Goal: Task Accomplishment & Management: Manage account settings

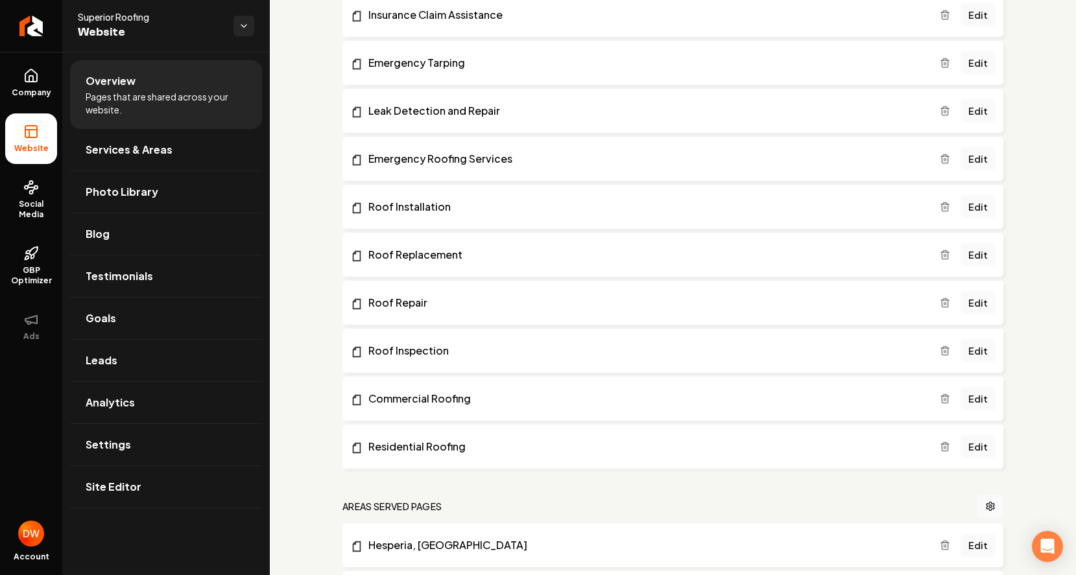
scroll to position [1635, 0]
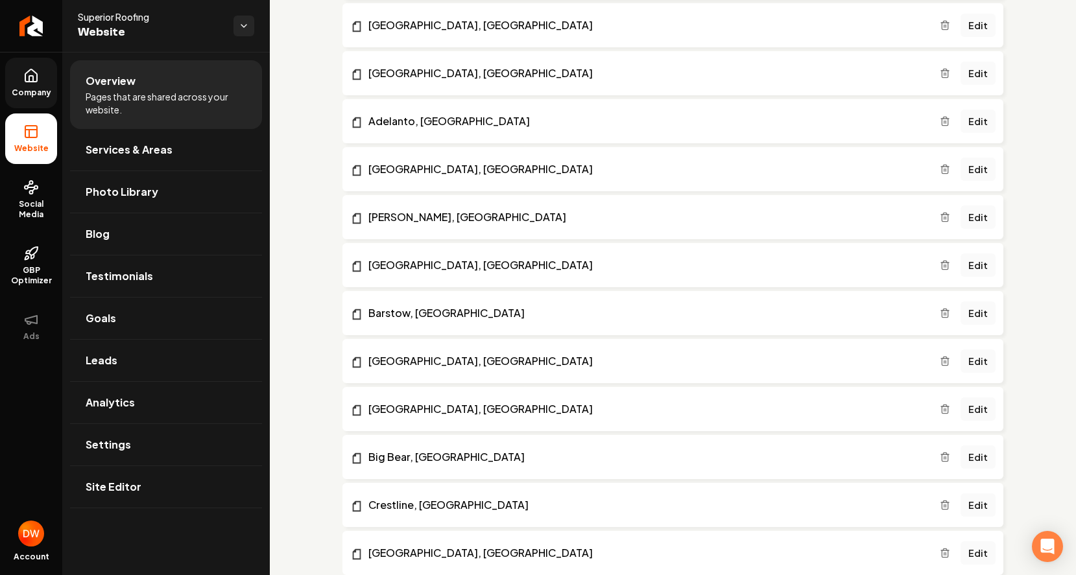
click at [18, 84] on link "Company" at bounding box center [31, 83] width 52 height 51
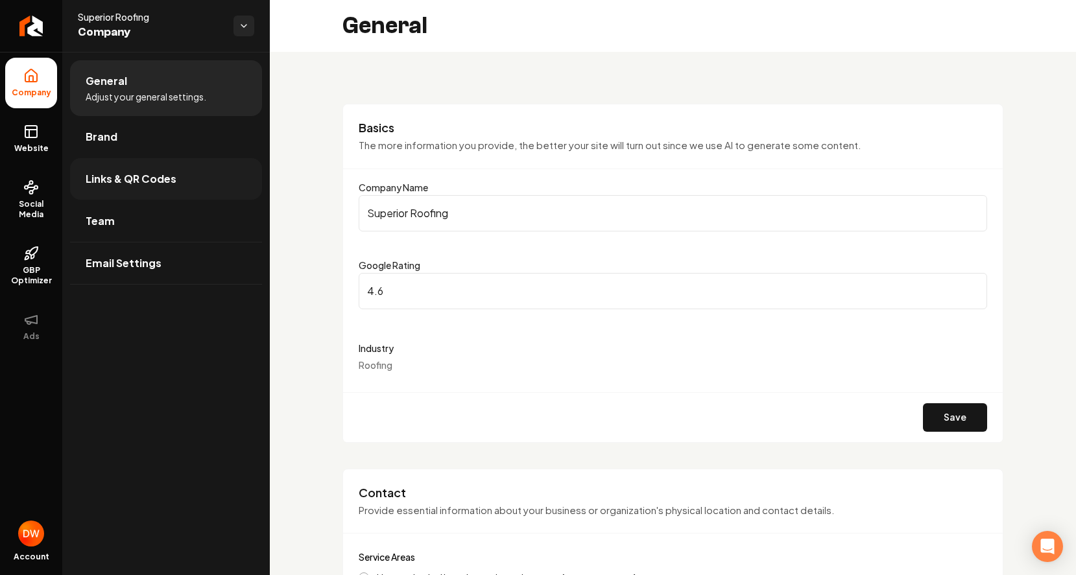
click at [143, 170] on link "Links & QR Codes" at bounding box center [166, 178] width 192 height 41
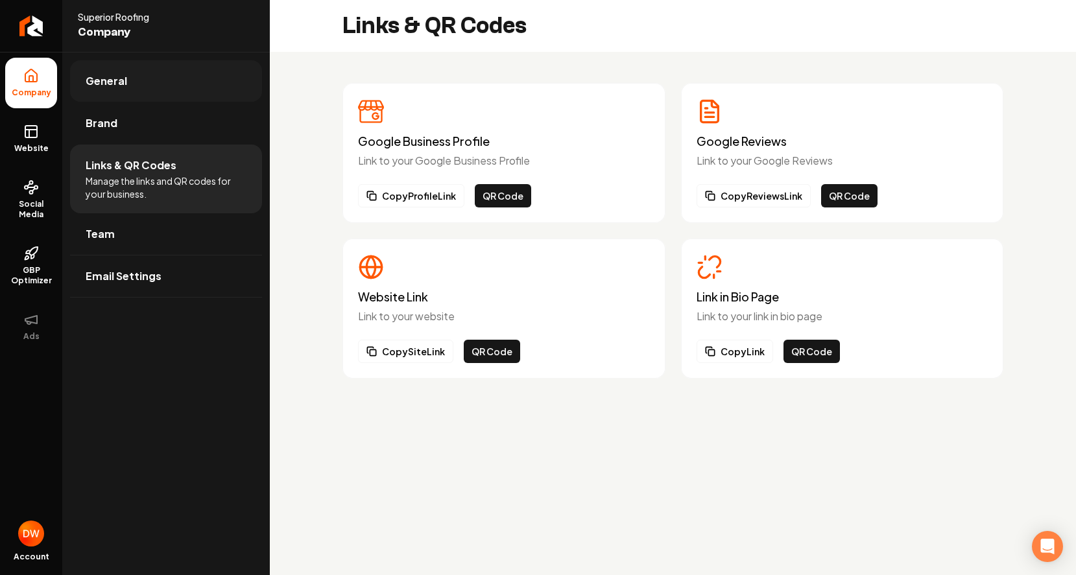
click at [117, 89] on link "General" at bounding box center [166, 80] width 192 height 41
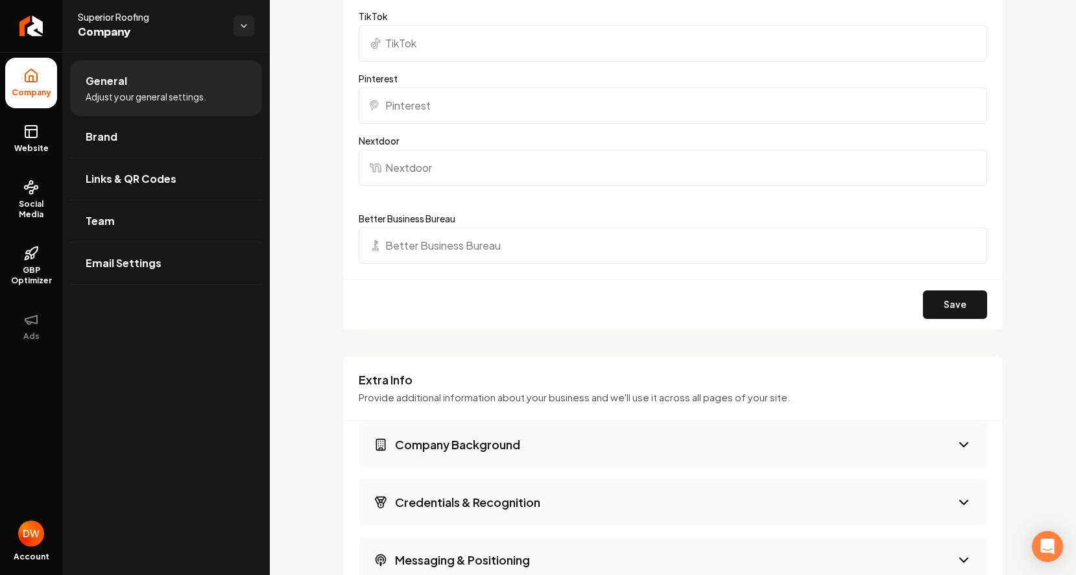
scroll to position [1331, 0]
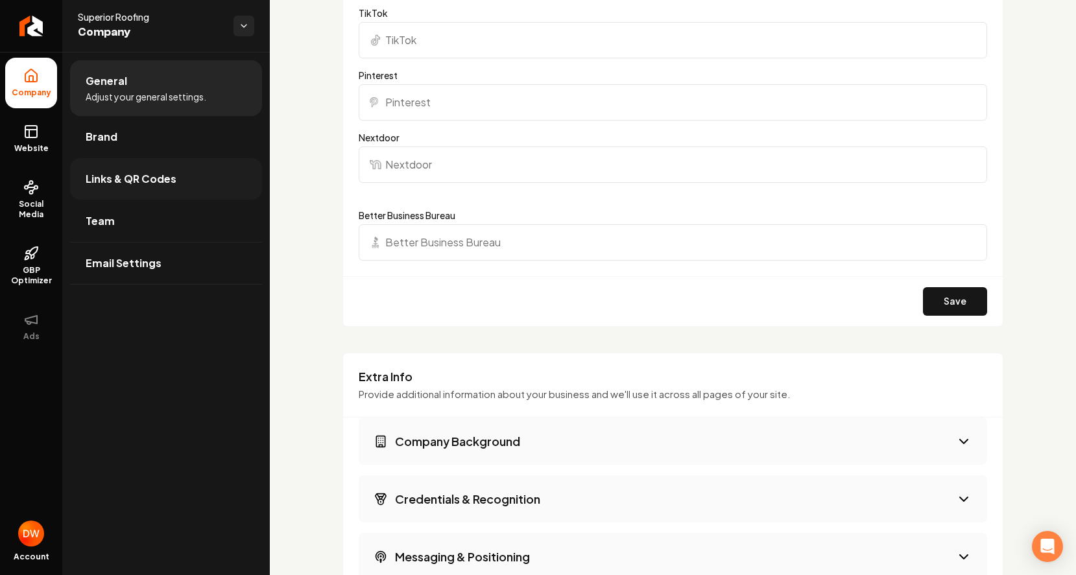
click at [186, 177] on link "Links & QR Codes" at bounding box center [166, 178] width 192 height 41
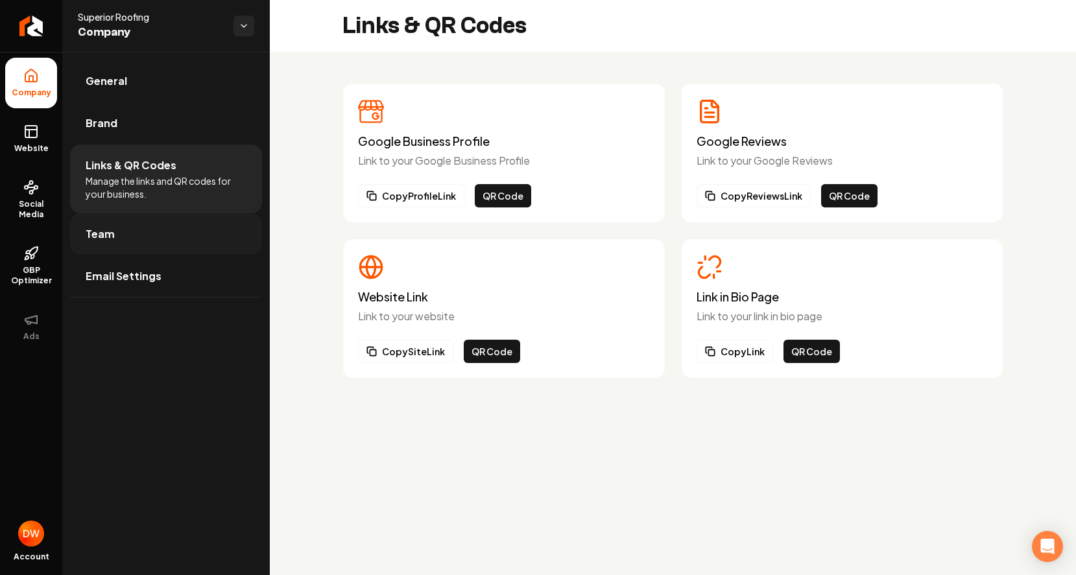
click at [202, 223] on link "Team" at bounding box center [166, 233] width 192 height 41
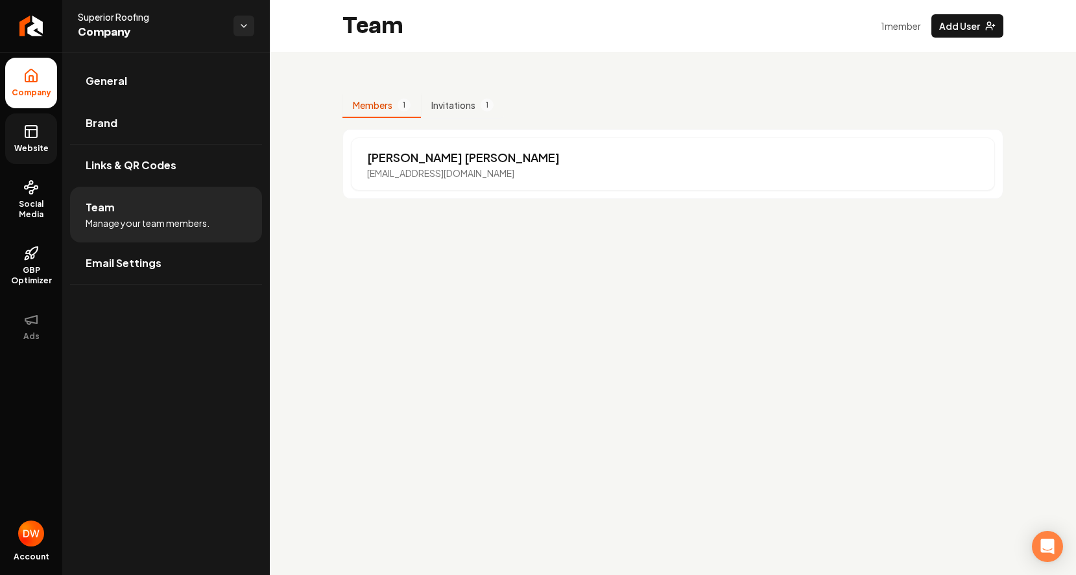
click at [21, 145] on span "Website" at bounding box center [31, 148] width 45 height 10
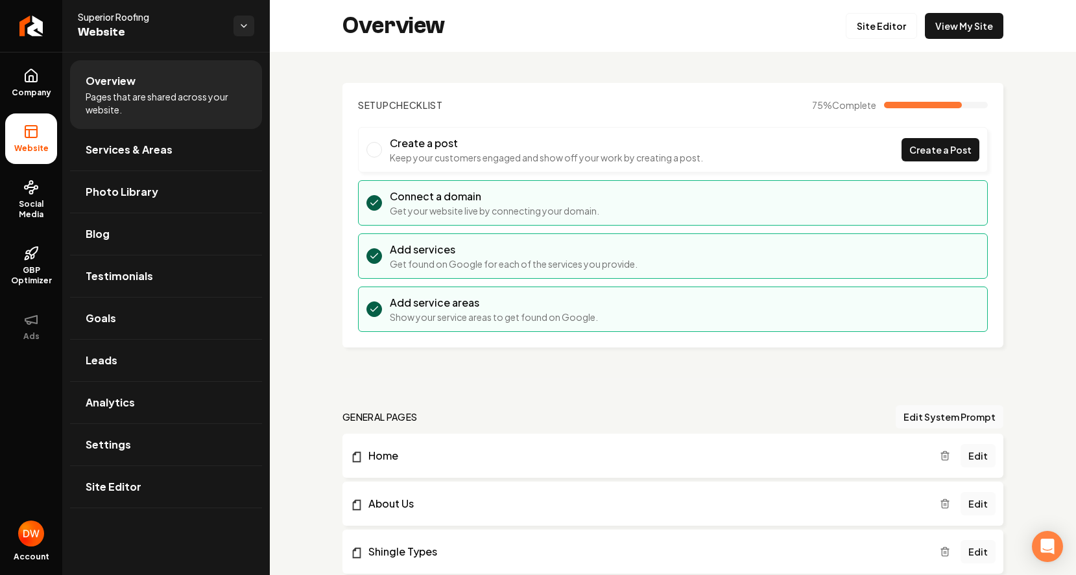
click at [233, 19] on div "Superior Roofing Website" at bounding box center [156, 25] width 156 height 31
click at [239, 23] on html "Company Website Social Media GBP Optimizer Ads Account Superior Roofing Website…" at bounding box center [538, 287] width 1076 height 575
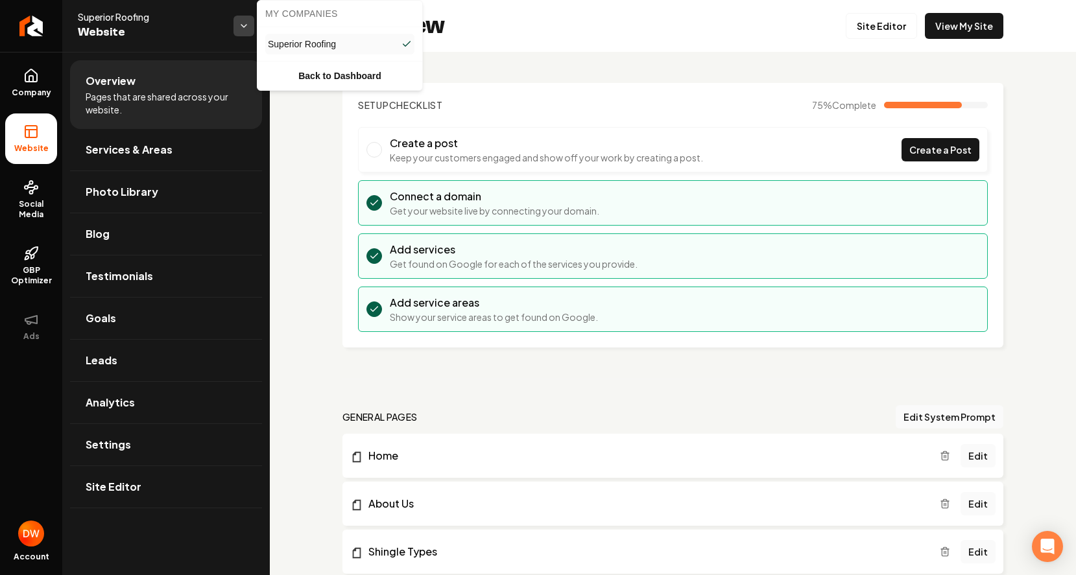
click at [239, 23] on html "Company Website Social Media GBP Optimizer Ads Account Superior Roofing Website…" at bounding box center [538, 287] width 1076 height 575
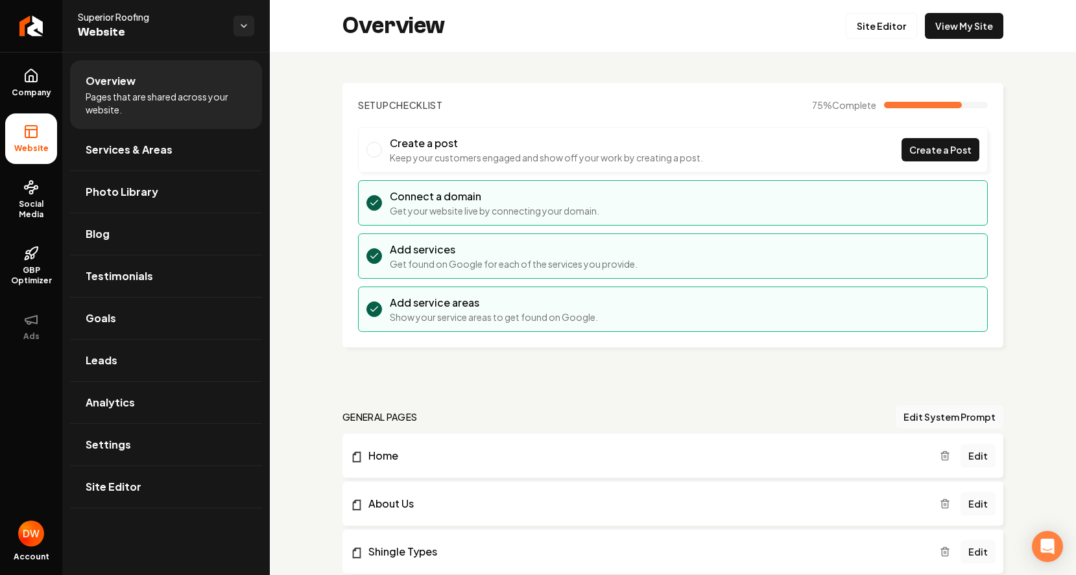
click at [589, 201] on h3 "Connect a domain" at bounding box center [494, 197] width 209 height 16
click at [869, 21] on link "Site Editor" at bounding box center [880, 26] width 71 height 26
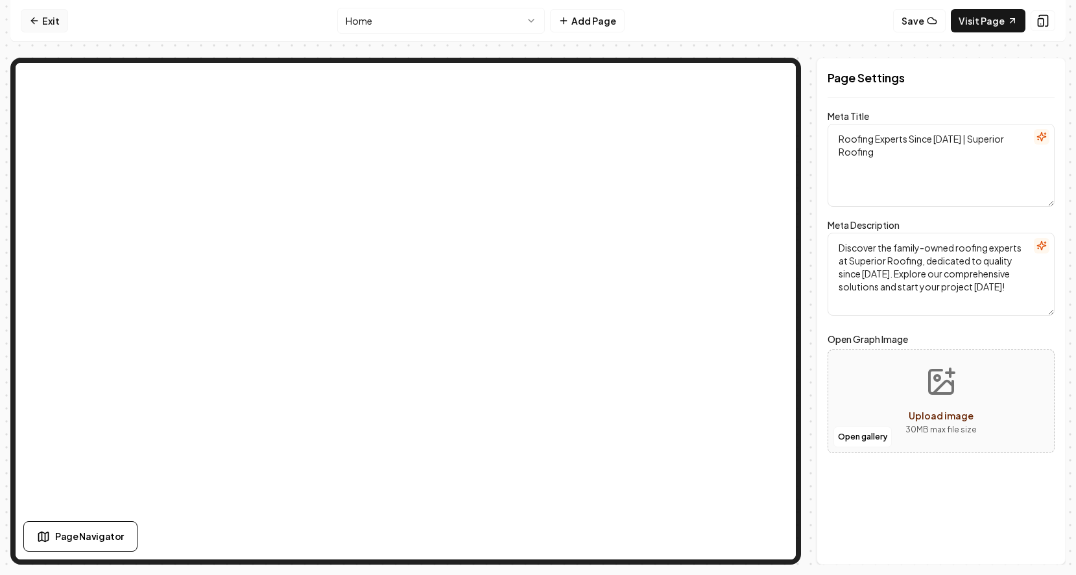
click at [43, 25] on link "Exit" at bounding box center [44, 20] width 47 height 23
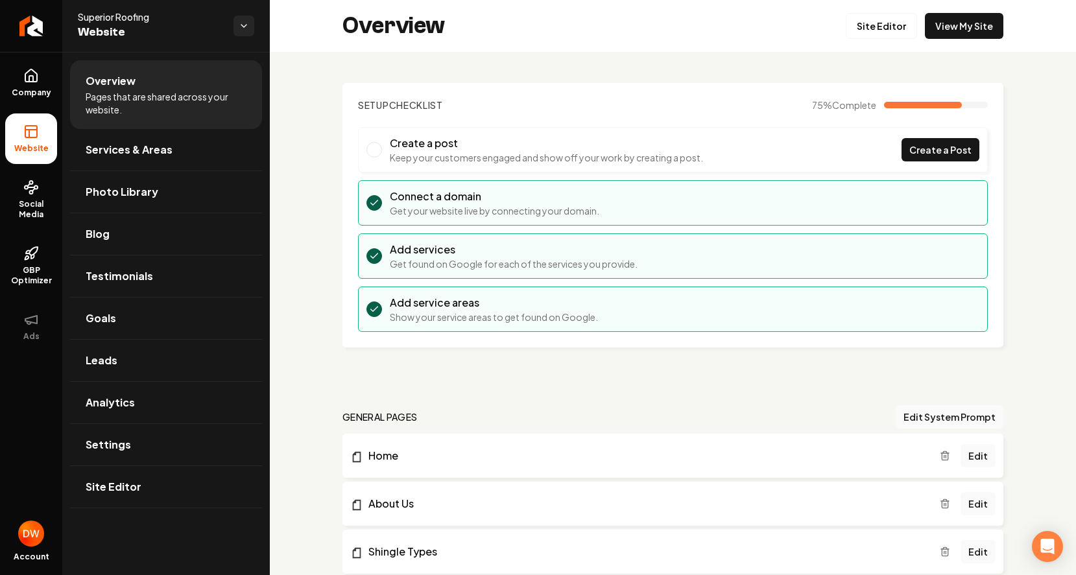
click at [409, 206] on p "Get your website live by connecting your domain." at bounding box center [494, 210] width 209 height 13
